Goal: Information Seeking & Learning: Learn about a topic

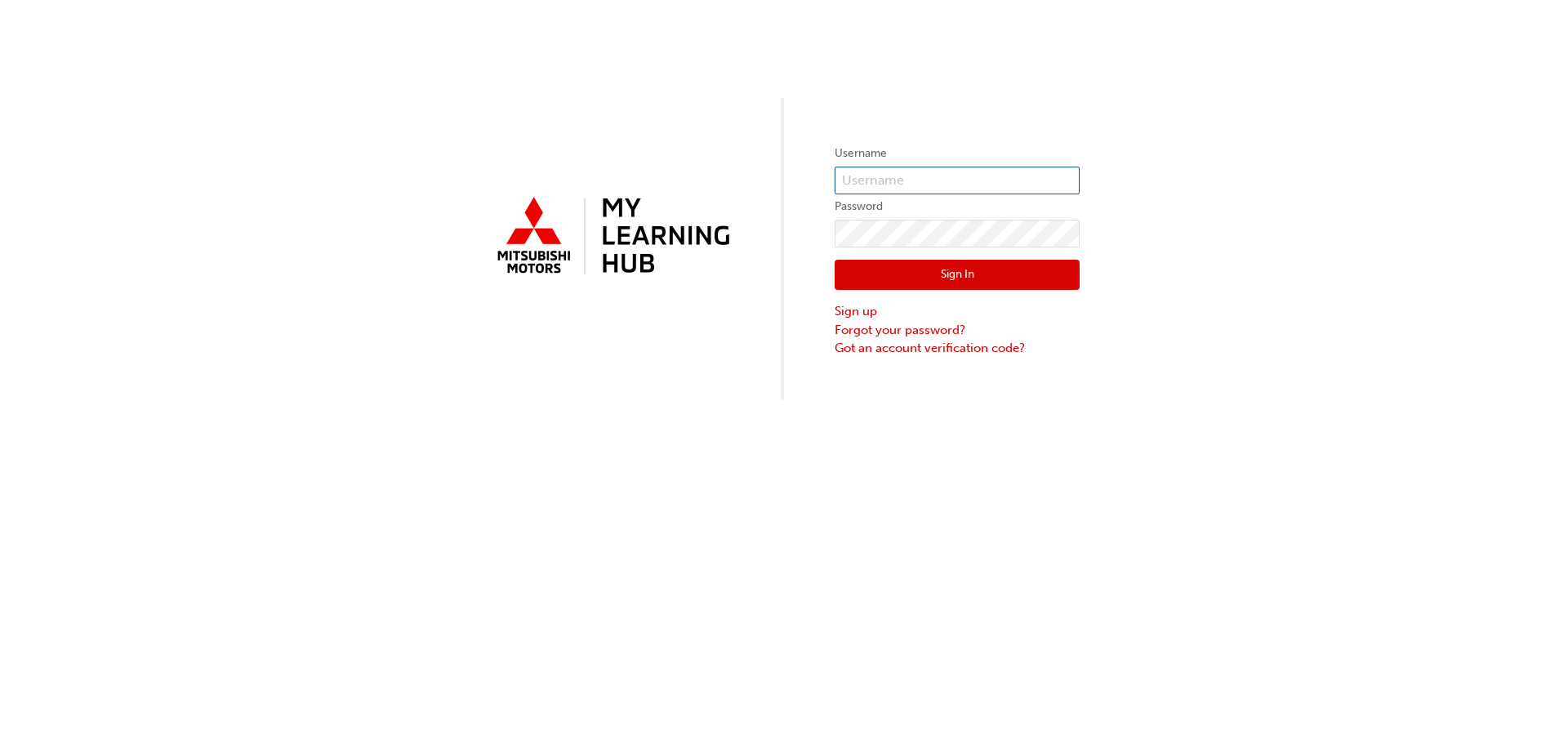
type input "0005000444"
click at [988, 274] on button "Sign In" at bounding box center [957, 275] width 245 height 31
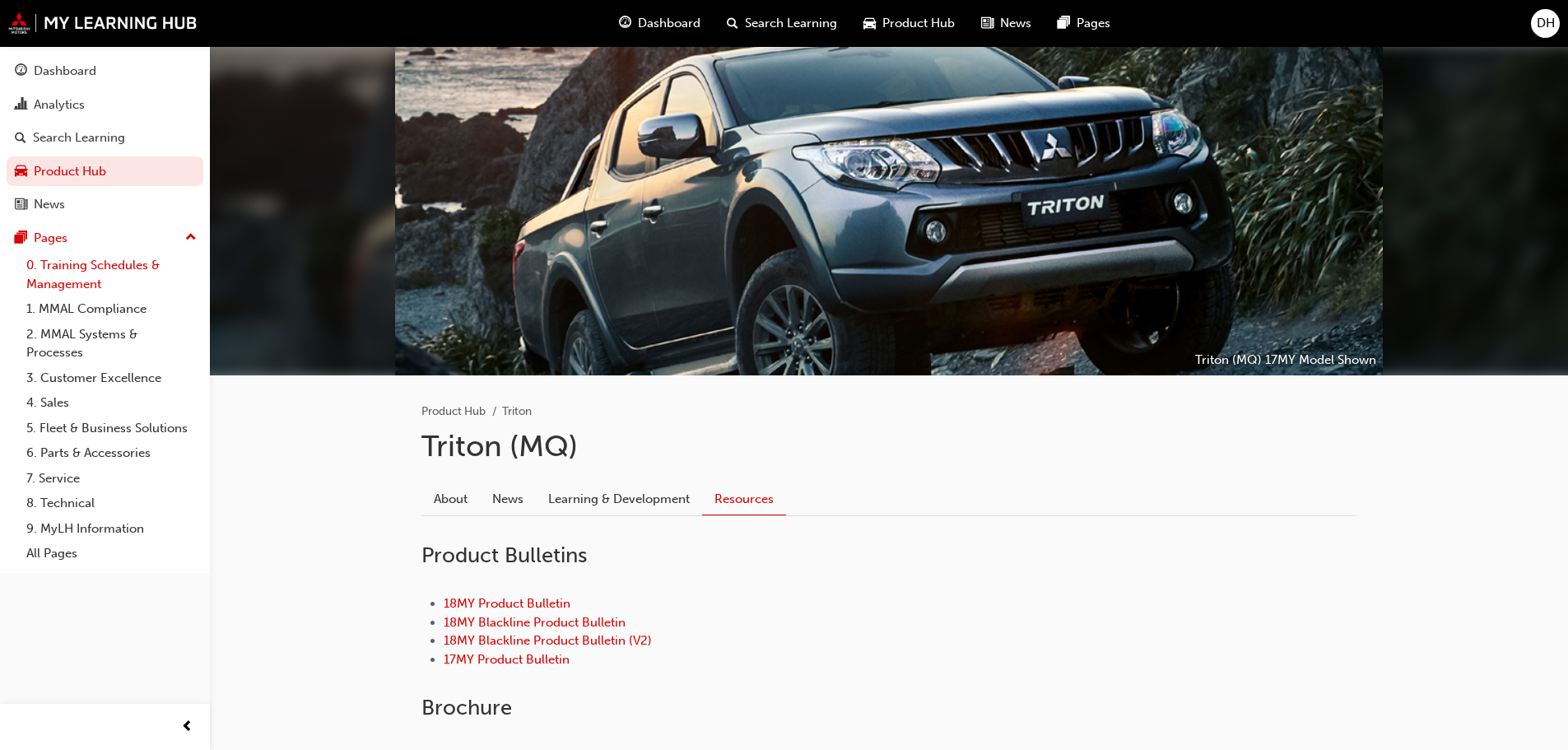
click at [103, 271] on link "0. Training Schedules & Management" at bounding box center [112, 274] width 184 height 43
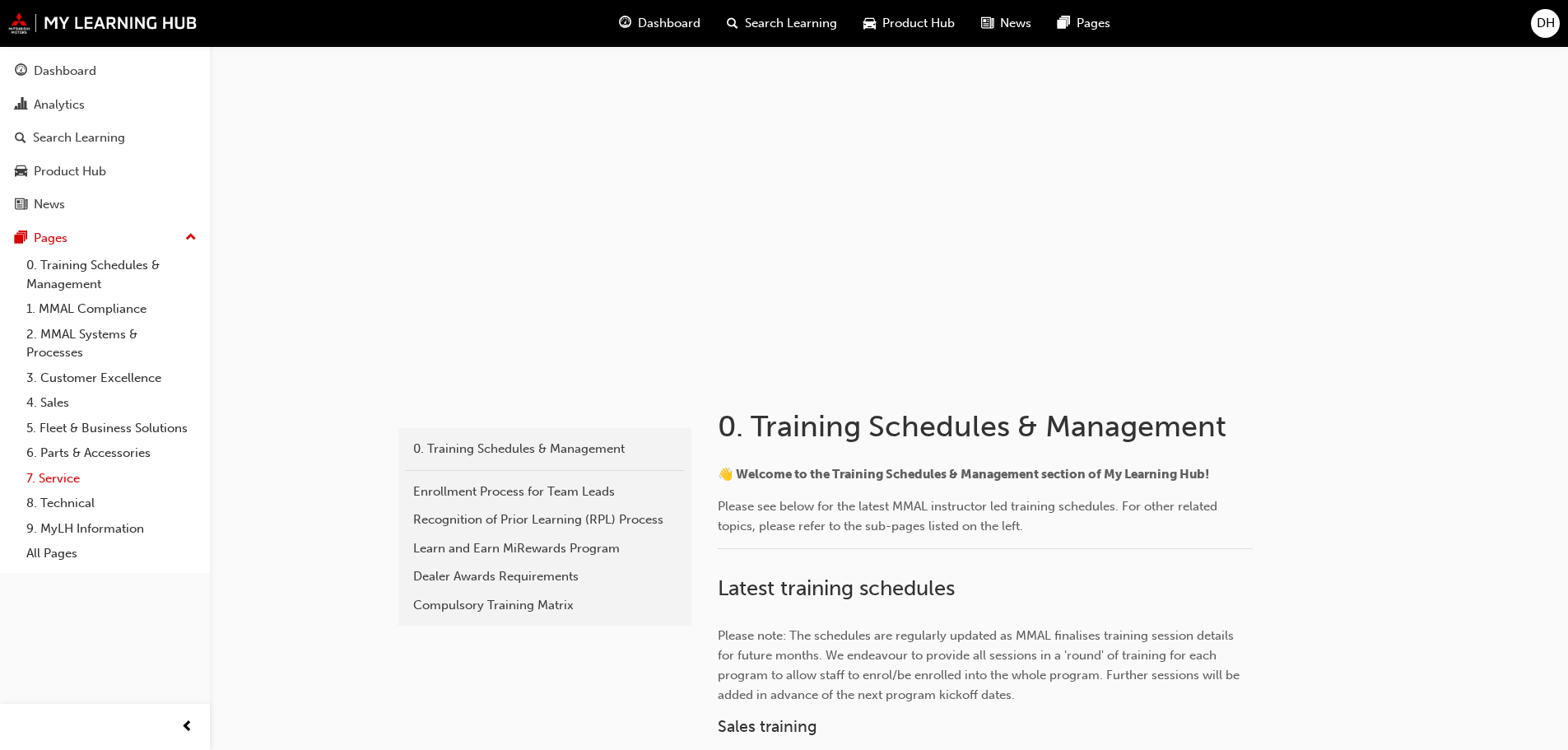
click at [66, 472] on link "7. Service" at bounding box center [112, 479] width 184 height 26
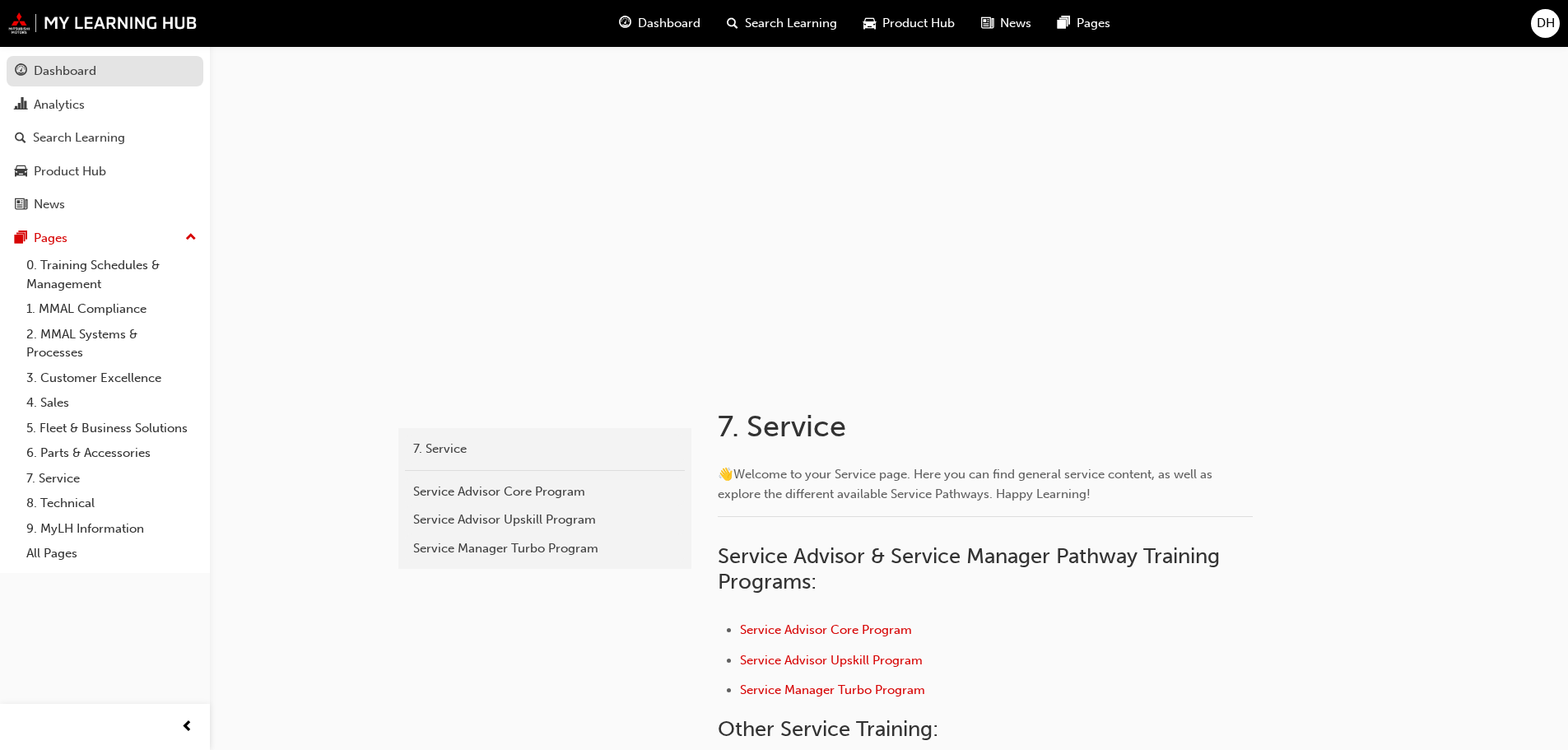
click at [62, 67] on div "Dashboard" at bounding box center [65, 71] width 62 height 19
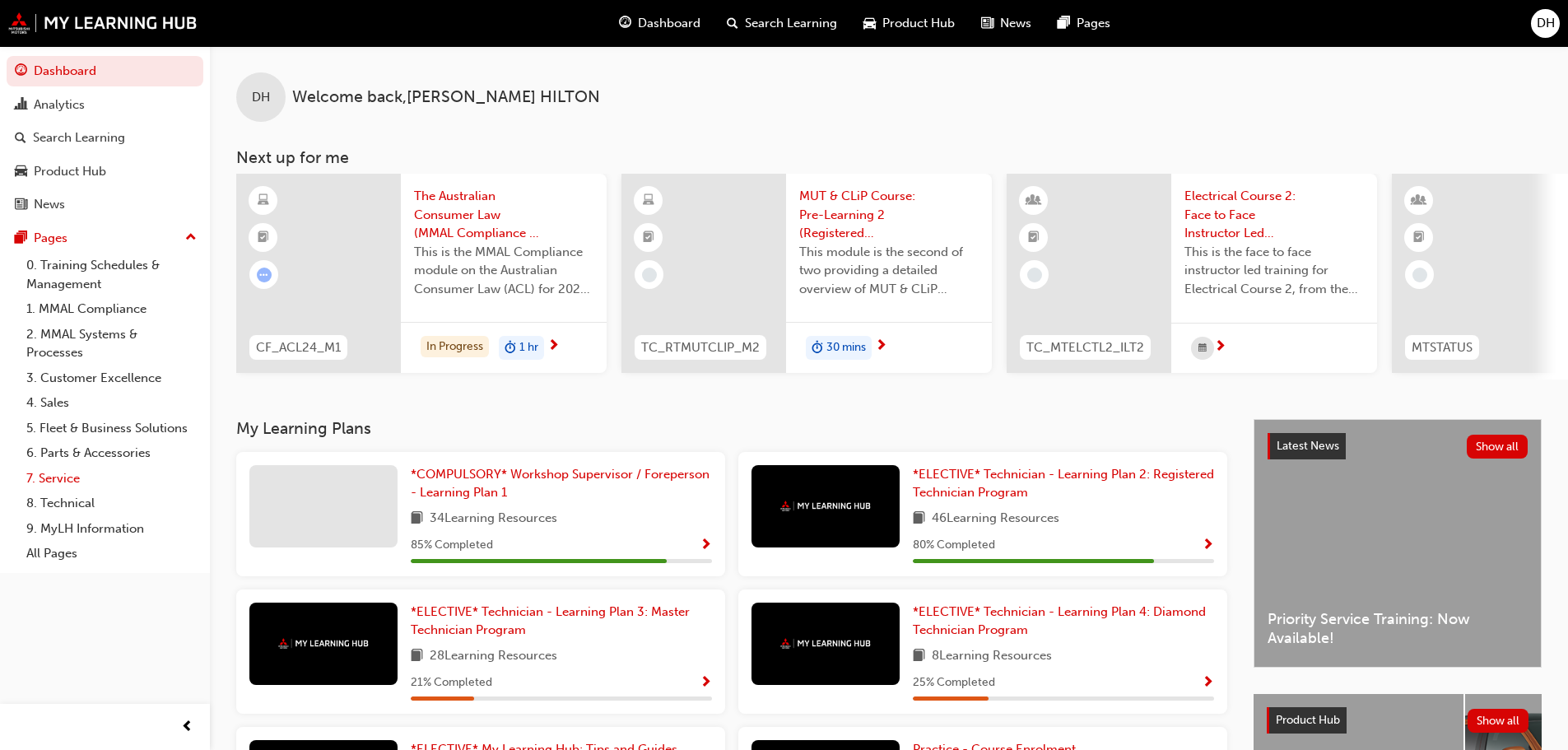
click at [63, 474] on link "7. Service" at bounding box center [112, 479] width 184 height 26
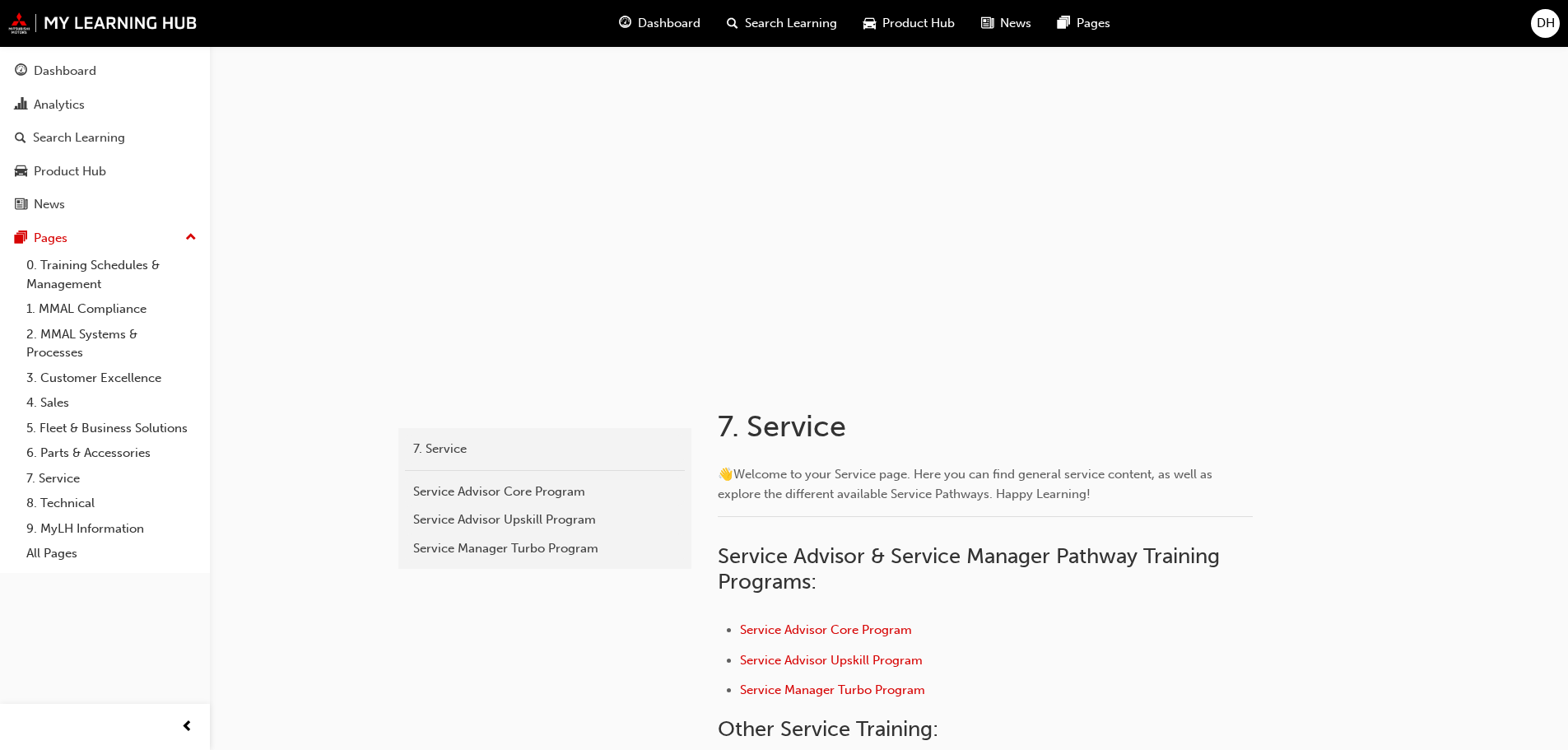
click at [1544, 23] on span "DH" at bounding box center [1546, 23] width 18 height 19
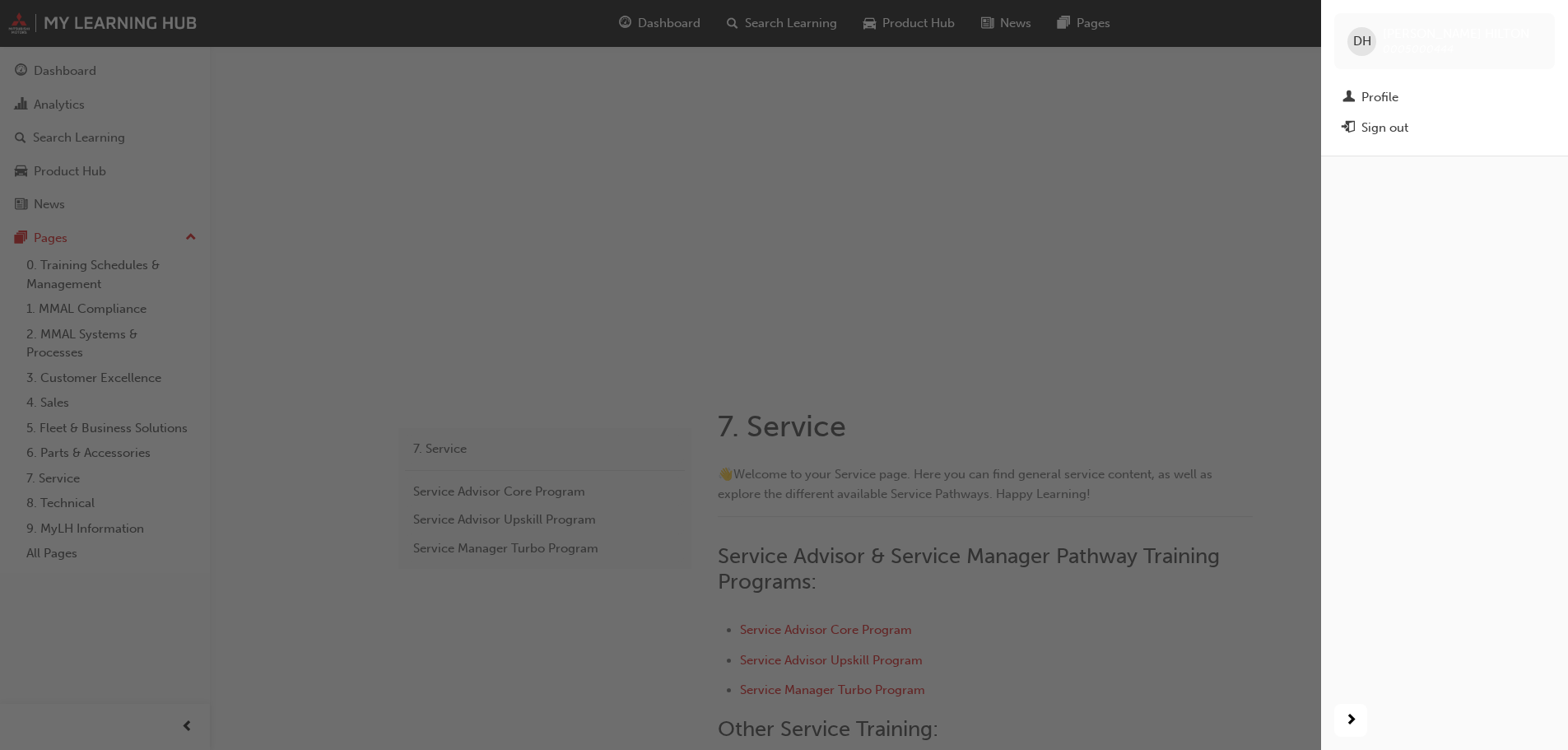
click at [1368, 42] on span "DH" at bounding box center [1362, 41] width 18 height 19
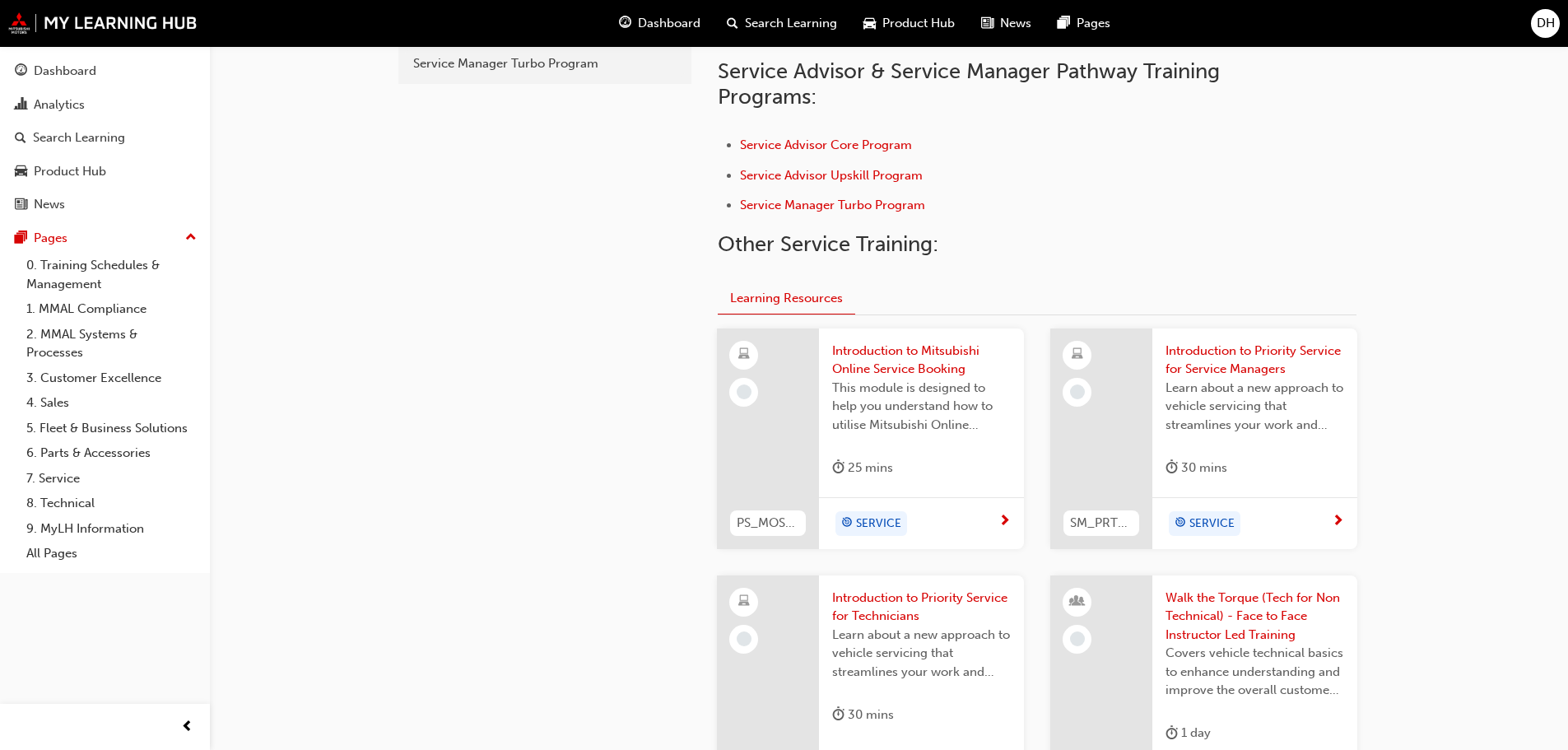
scroll to position [722, 0]
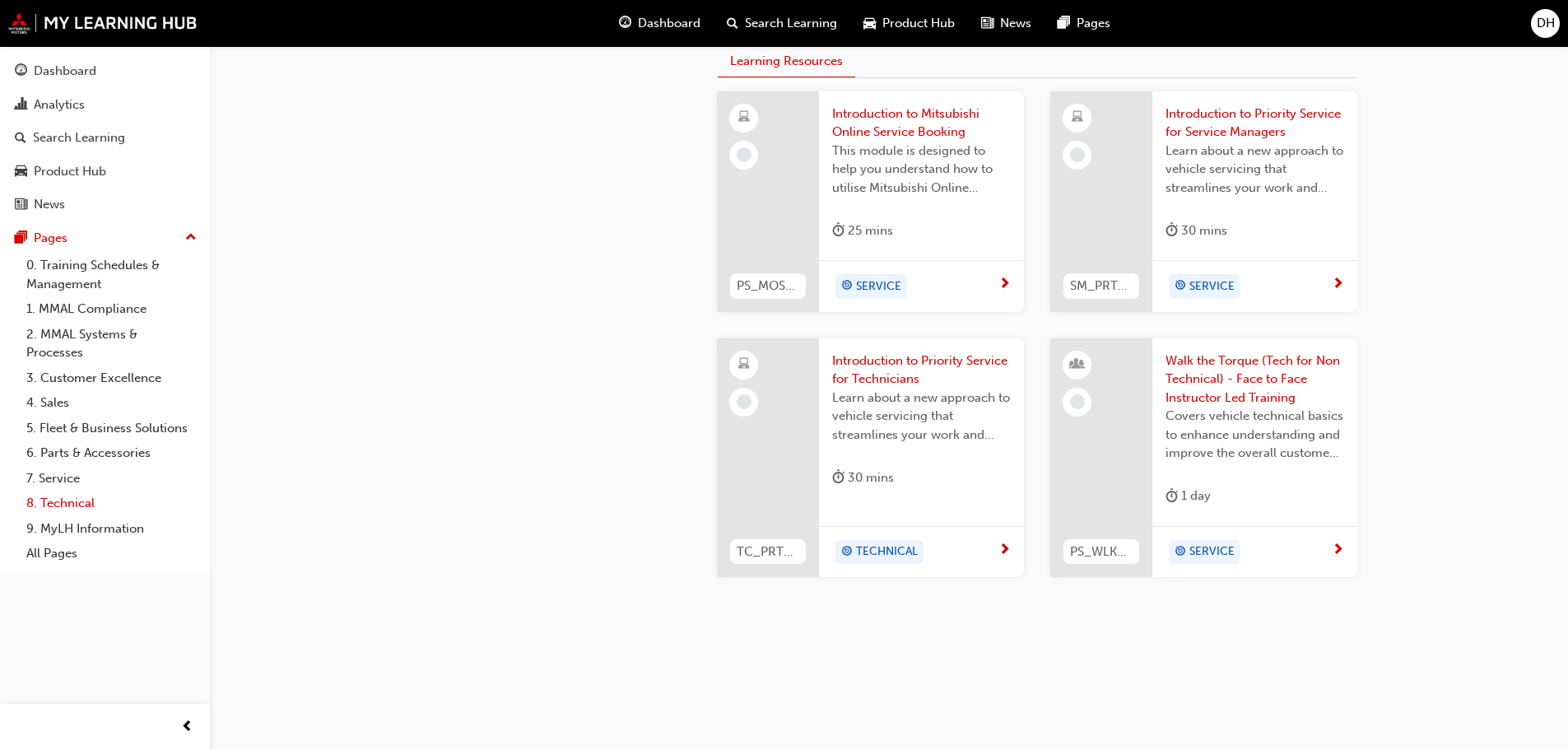
click at [82, 504] on link "8. Technical" at bounding box center [112, 504] width 184 height 26
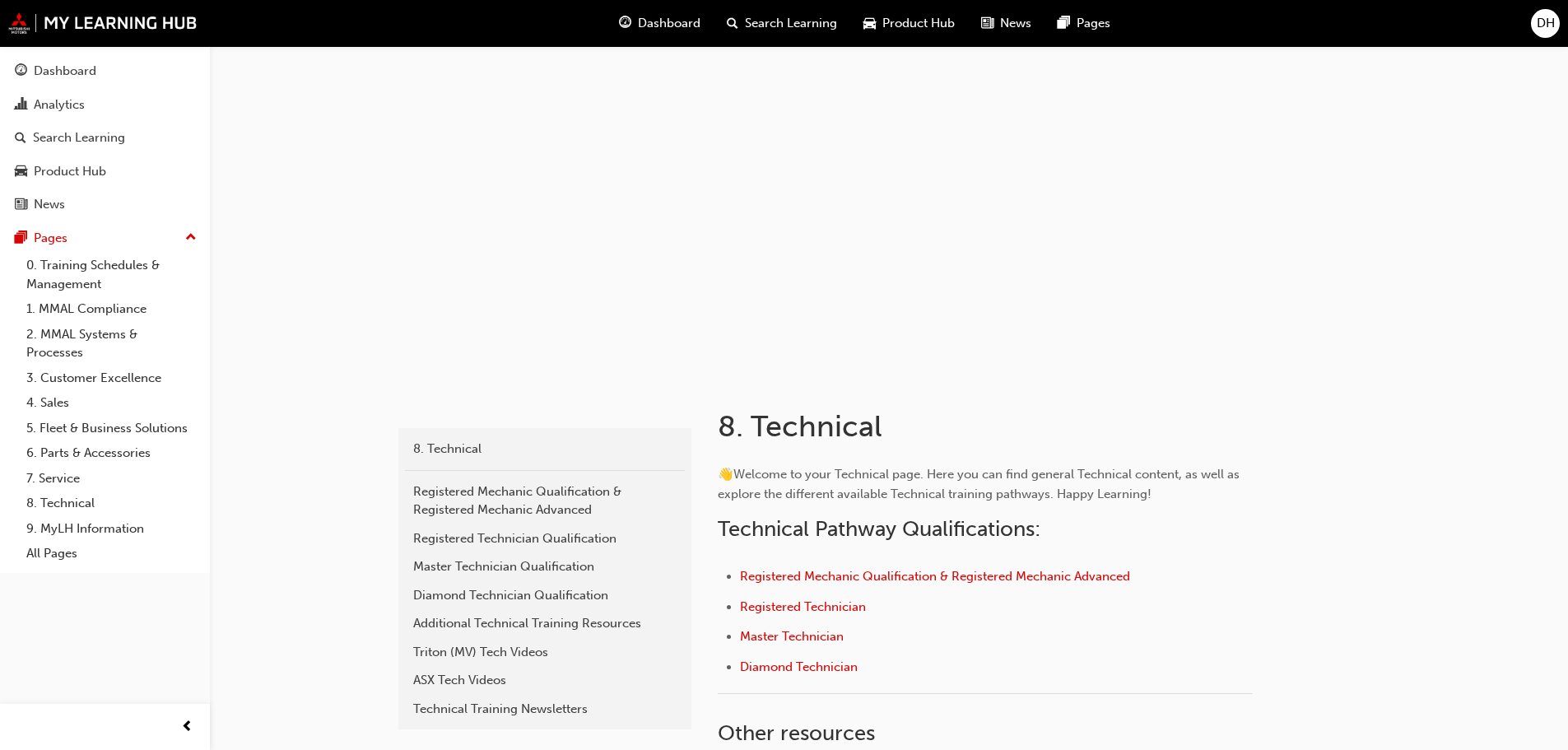
click at [799, 27] on span "Search Learning" at bounding box center [791, 23] width 92 height 19
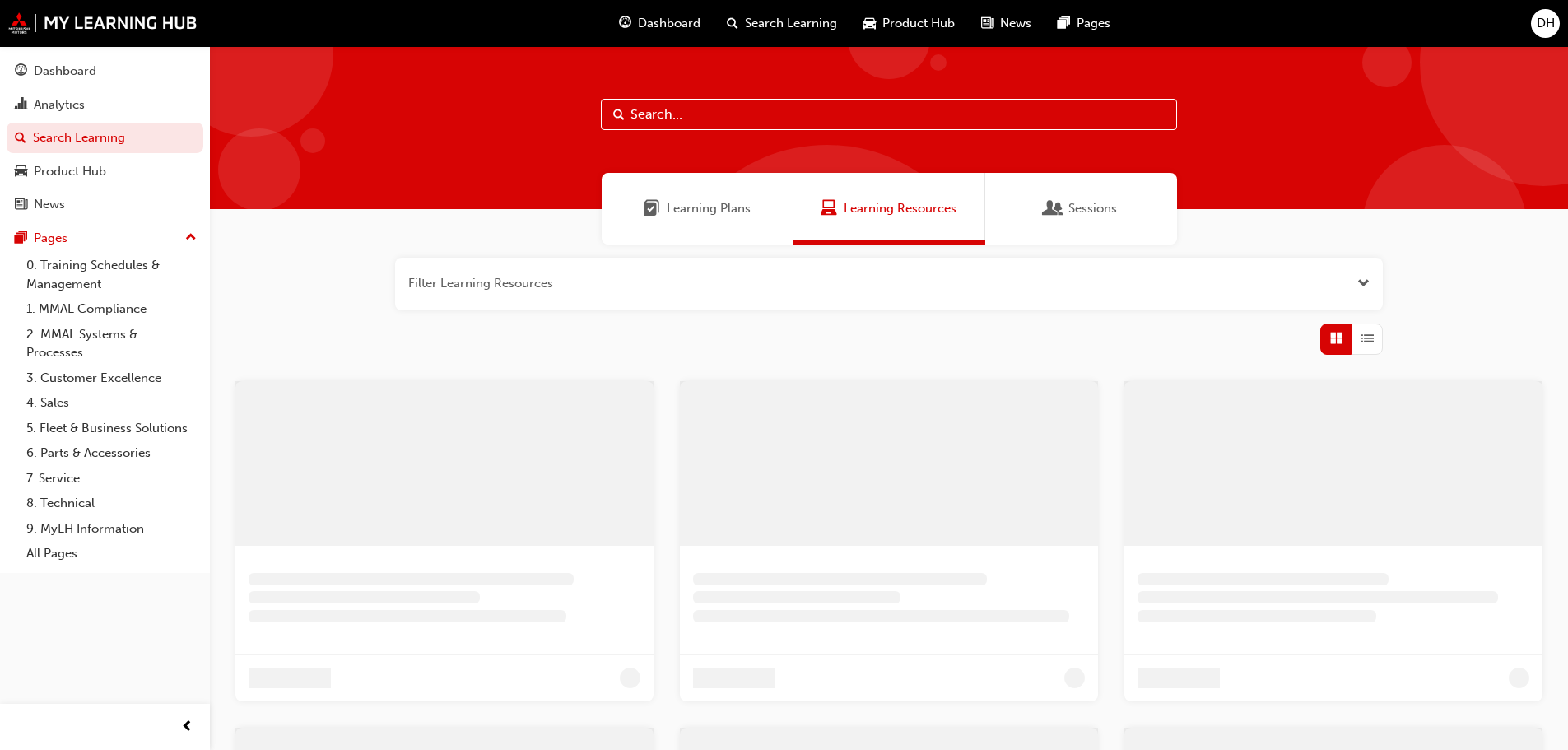
click at [768, 107] on input "text" at bounding box center [888, 115] width 576 height 31
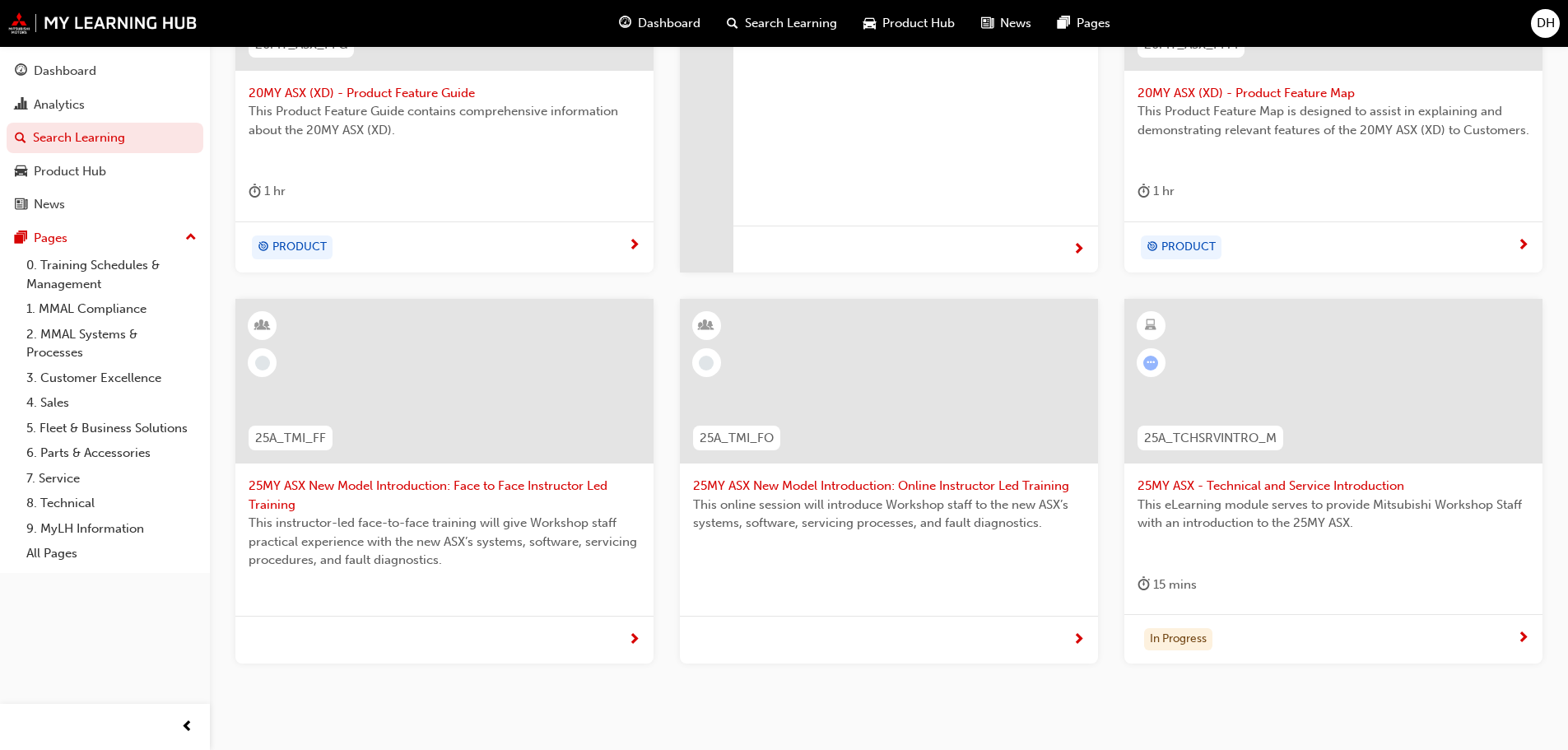
scroll to position [494, 0]
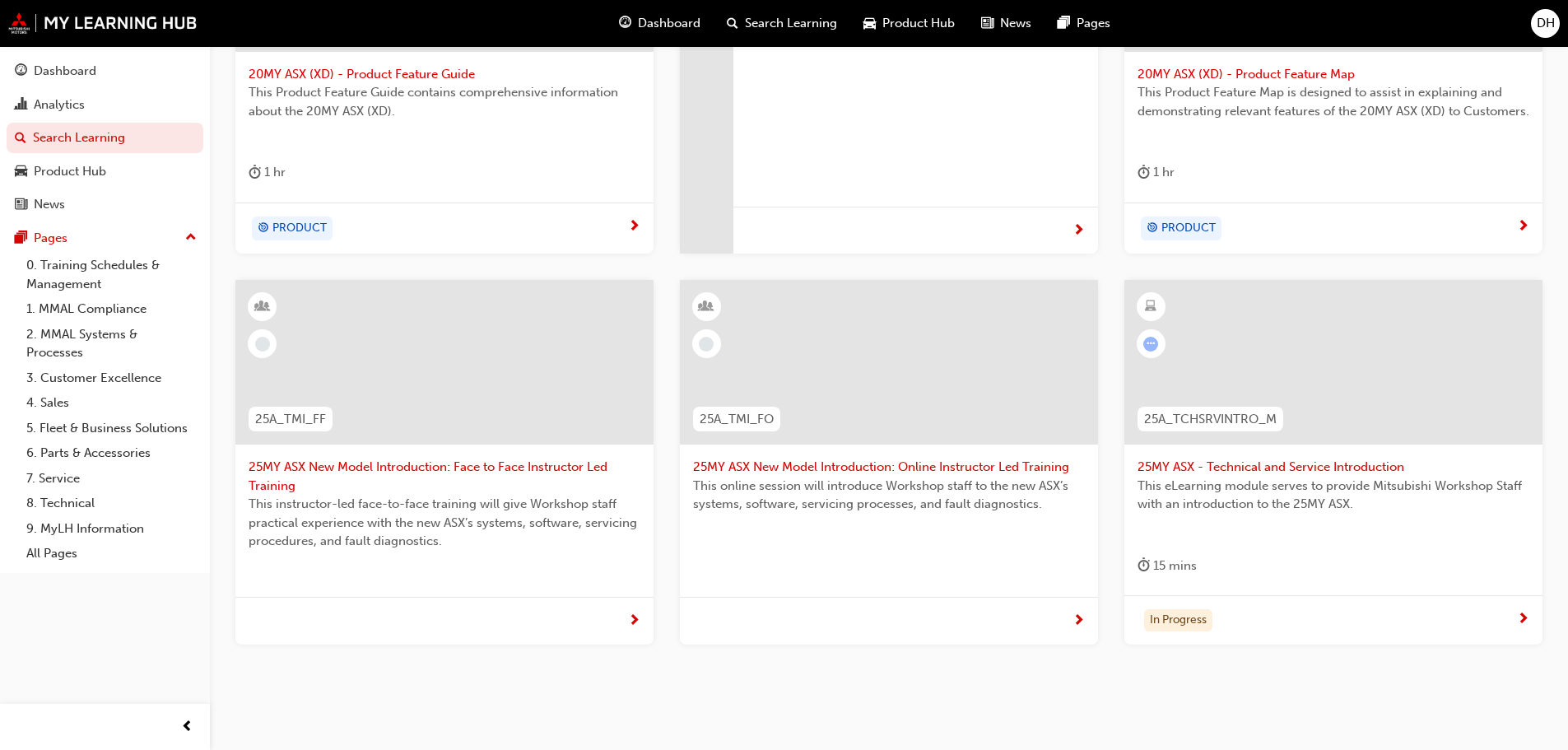
type input "asx"
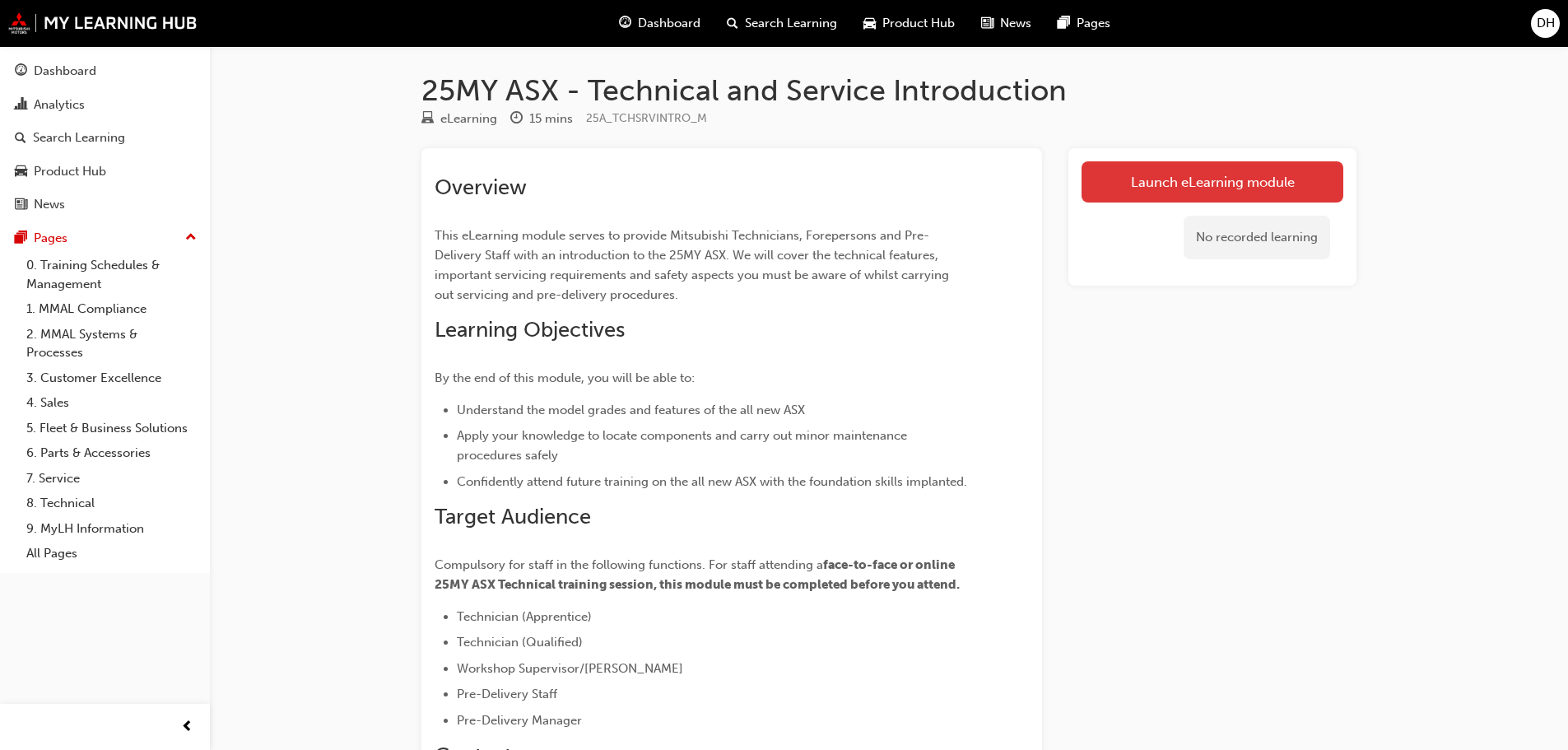
click at [1181, 172] on link "Launch eLearning module" at bounding box center [1212, 182] width 262 height 41
